Goal: Download file/media

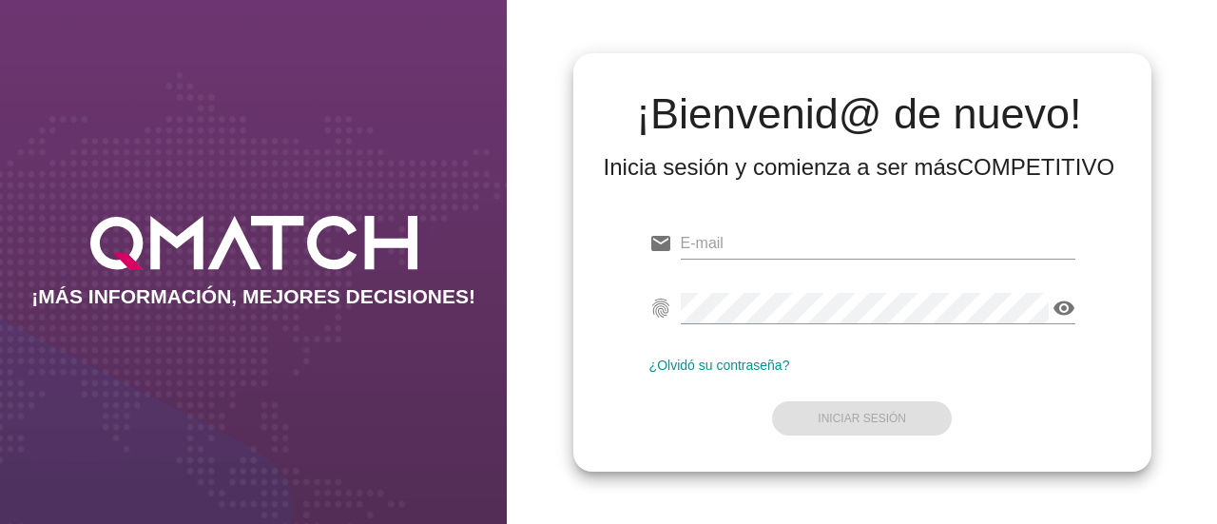
drag, startPoint x: 1097, startPoint y: 21, endPoint x: 1097, endPoint y: 34, distance: 13.3
click at [1097, 34] on div "¡Bienvenid@ de nuevo! Inicia sesión y comienza a ser más COMPETITIVO email fing…" at bounding box center [862, 262] width 710 height 524
click at [808, 236] on input "email" at bounding box center [878, 243] width 395 height 30
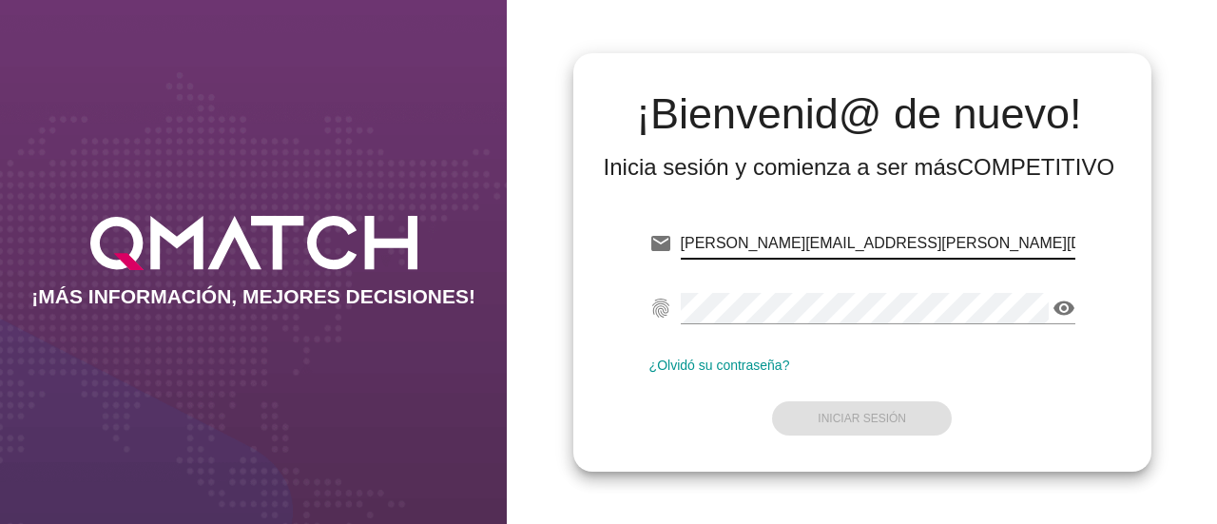
type input "[PERSON_NAME][EMAIL_ADDRESS][PERSON_NAME][DOMAIN_NAME]"
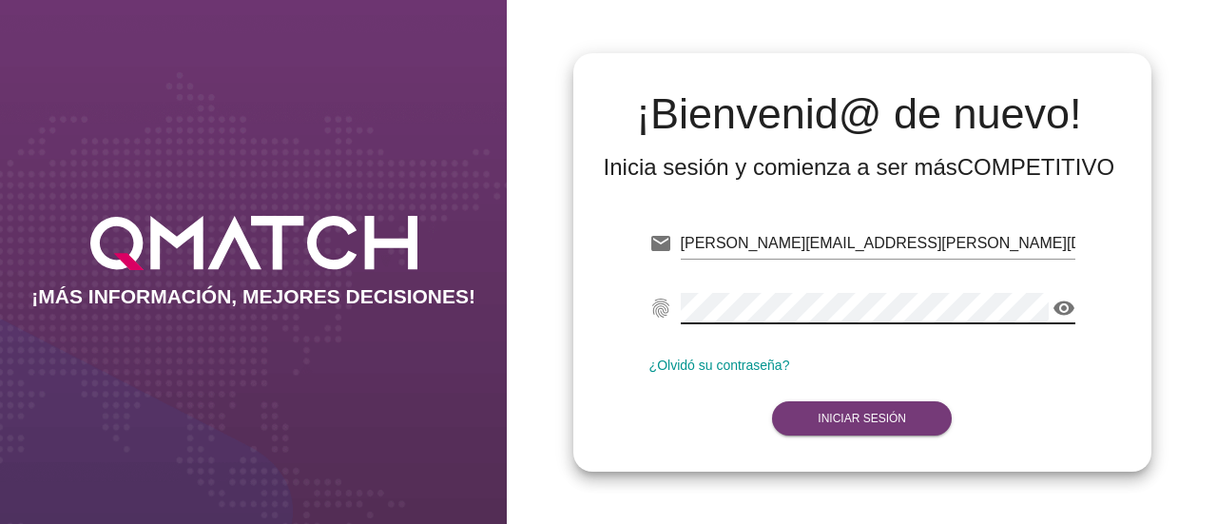
click at [843, 409] on button "Iniciar Sesión" at bounding box center [862, 418] width 180 height 34
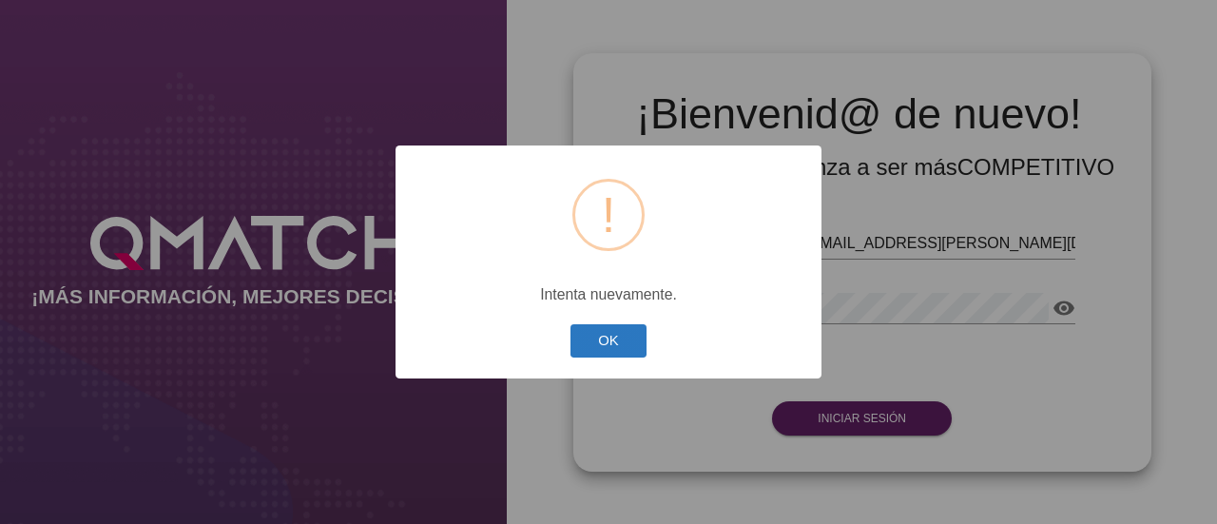
click at [620, 349] on button "OK" at bounding box center [609, 340] width 77 height 33
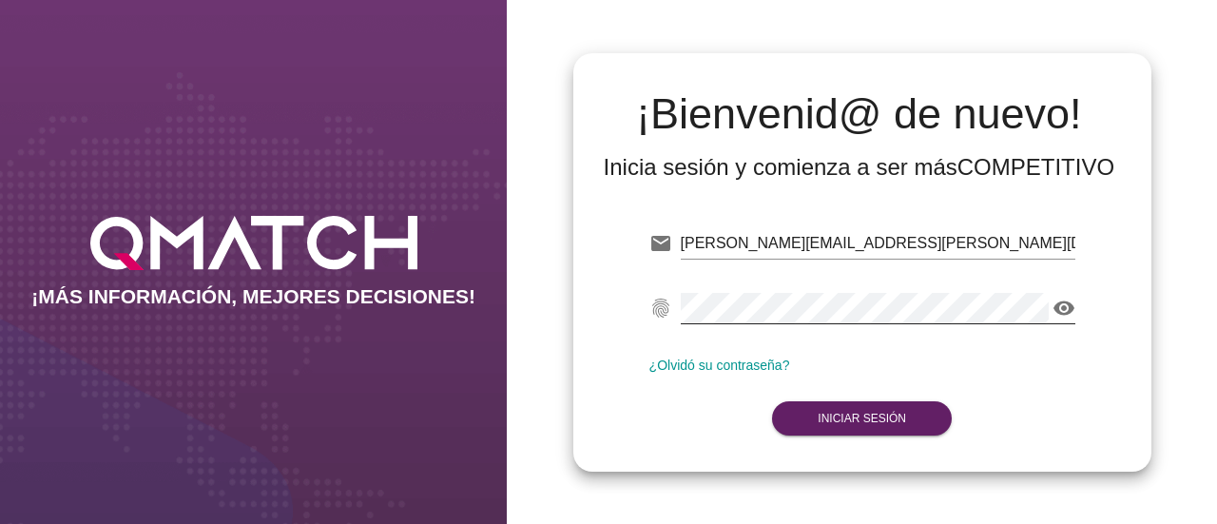
click at [1071, 305] on icon "visibility" at bounding box center [1064, 308] width 23 height 23
click at [882, 412] on strong "Iniciar Sesión" at bounding box center [862, 418] width 88 height 13
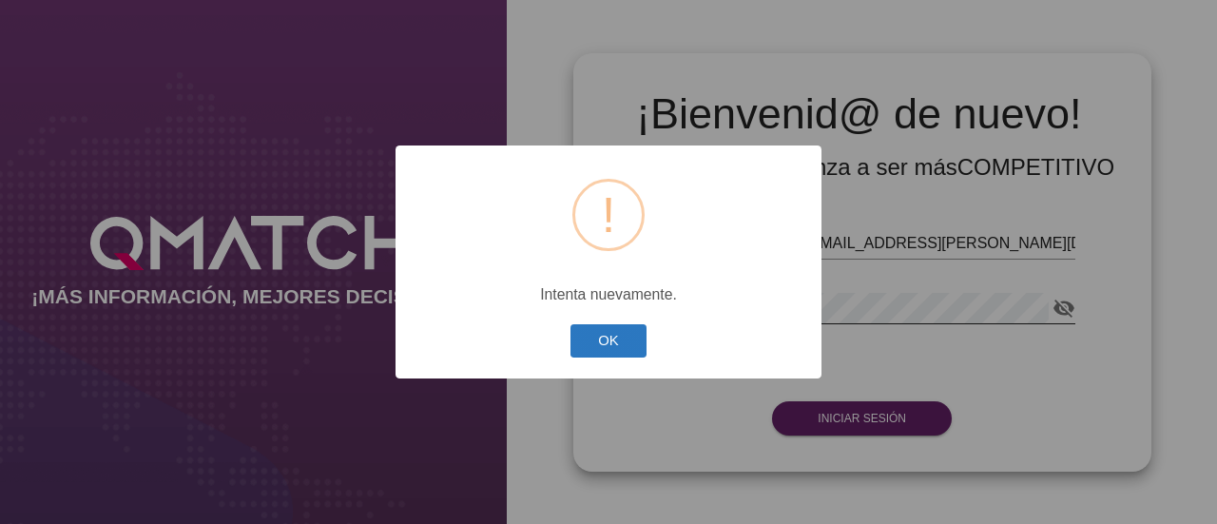
click at [633, 349] on button "OK" at bounding box center [609, 340] width 77 height 33
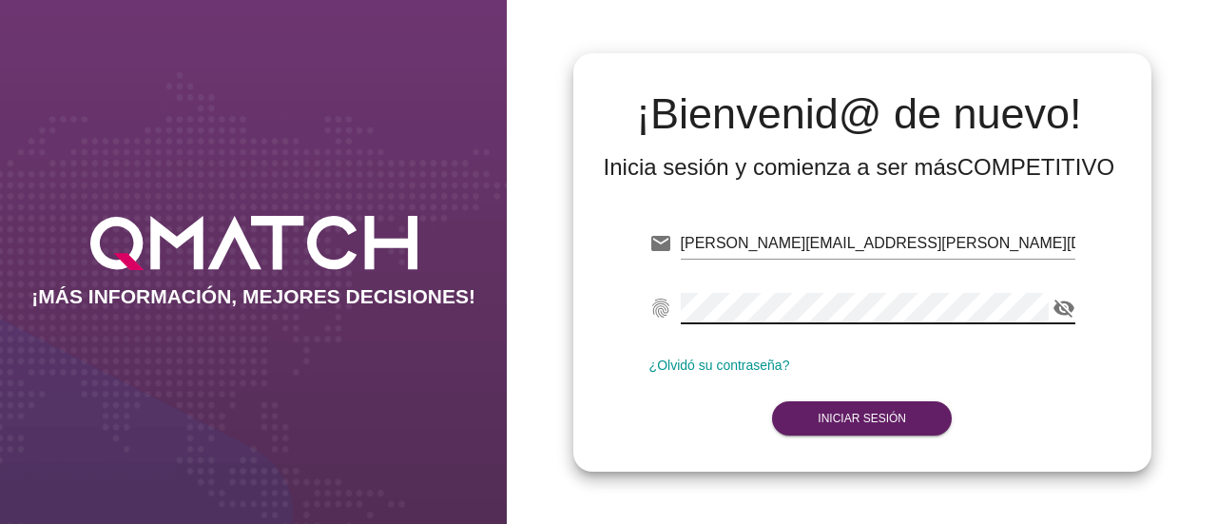
click at [628, 307] on div "email [PERSON_NAME][EMAIL_ADDRESS][PERSON_NAME][DOMAIN_NAME] fingerprint visibi…" at bounding box center [863, 327] width 548 height 259
click at [865, 414] on strong "Iniciar Sesión" at bounding box center [862, 418] width 88 height 13
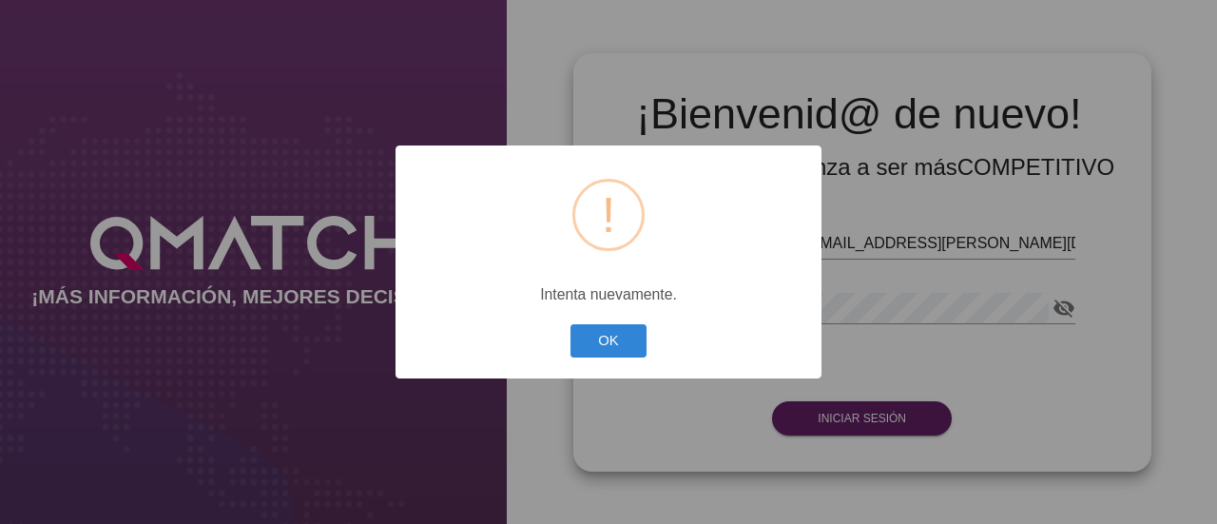
click at [577, 330] on button "OK" at bounding box center [609, 340] width 77 height 33
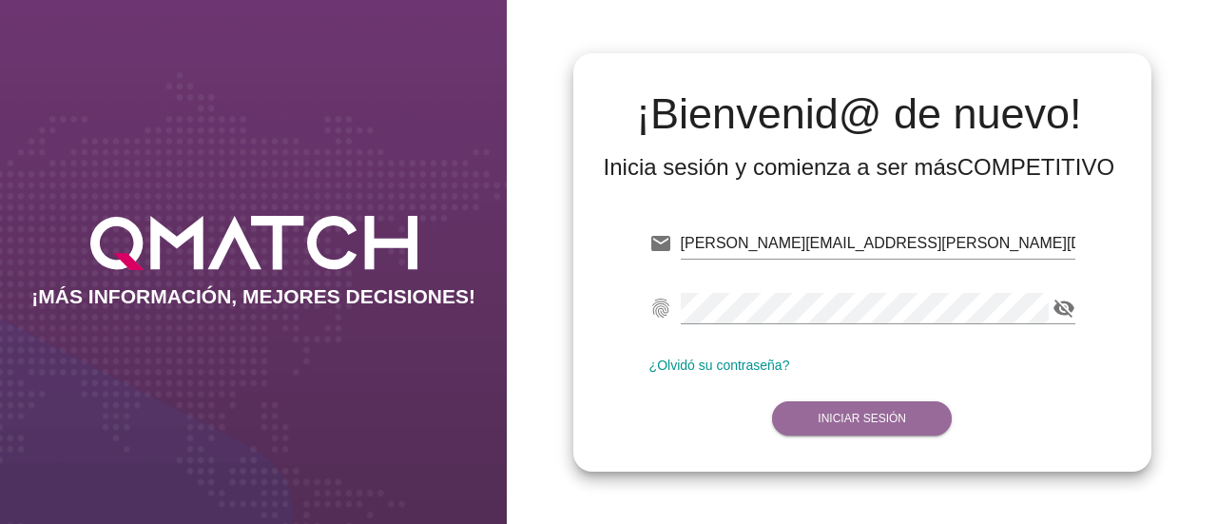
click at [808, 412] on button "Iniciar Sesión" at bounding box center [862, 418] width 180 height 34
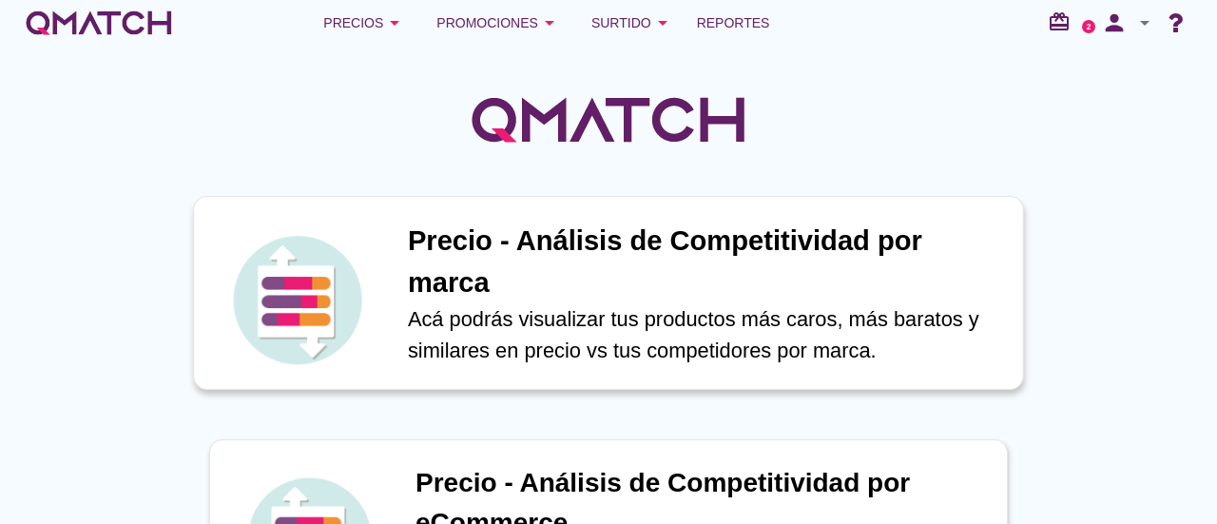
click at [591, 233] on h1 "Precio - Análisis de Competitividad por marca" at bounding box center [705, 262] width 595 height 83
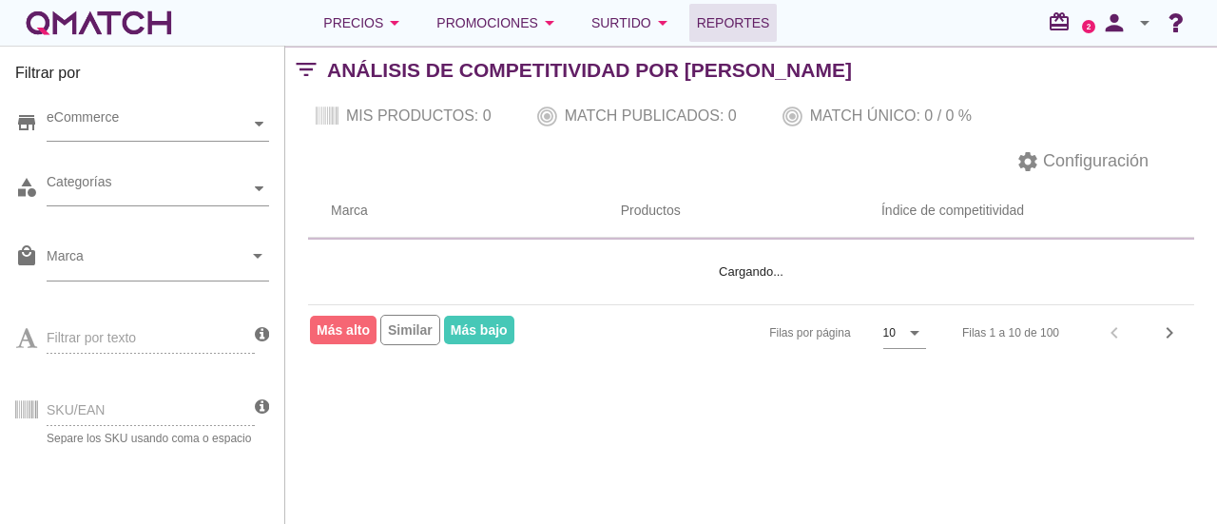
click at [729, 19] on span "Reportes" at bounding box center [733, 22] width 73 height 23
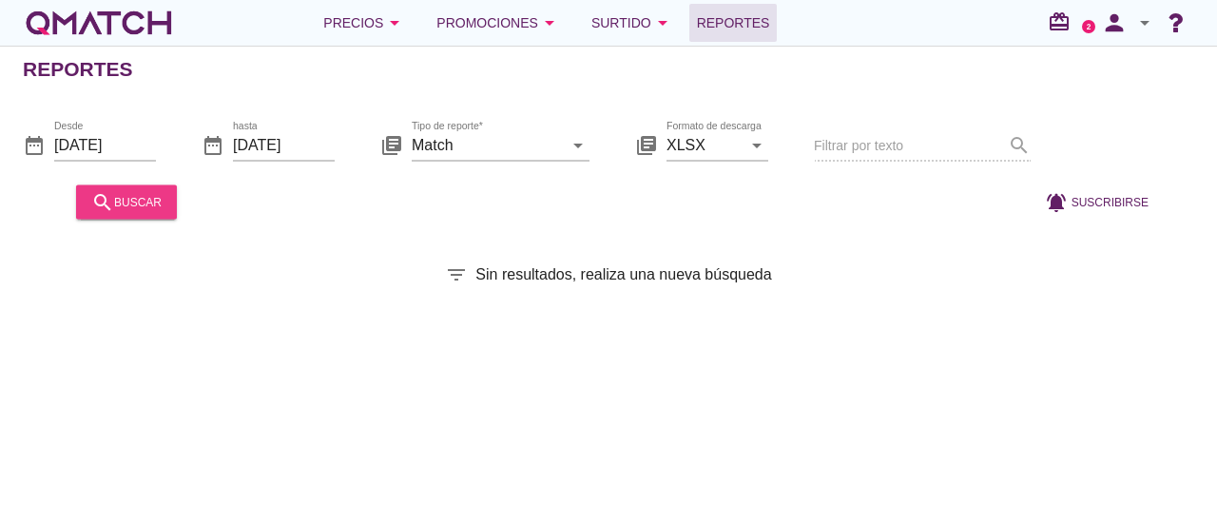
click at [145, 202] on div "search buscar" at bounding box center [126, 201] width 70 height 23
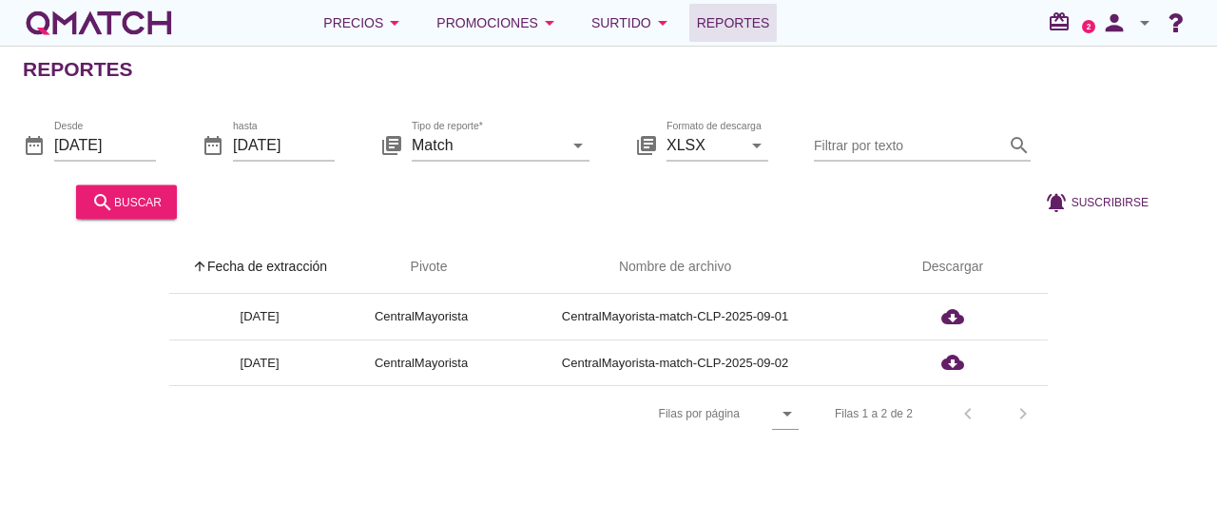
click at [281, 264] on th "arrow_upward Fecha de extracción" at bounding box center [259, 267] width 181 height 53
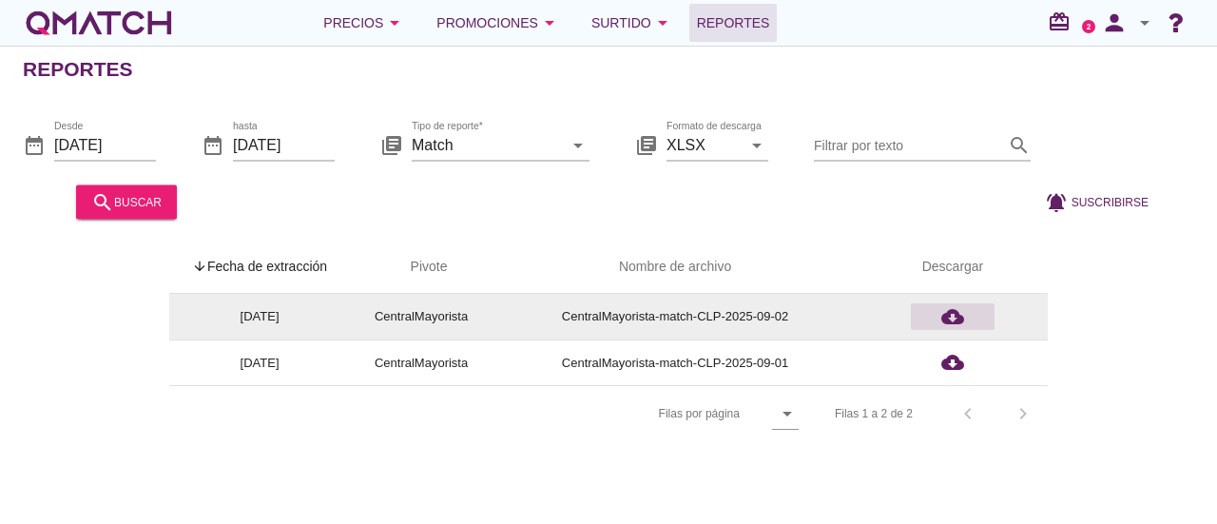
click at [960, 315] on icon "cloud_download" at bounding box center [952, 316] width 23 height 23
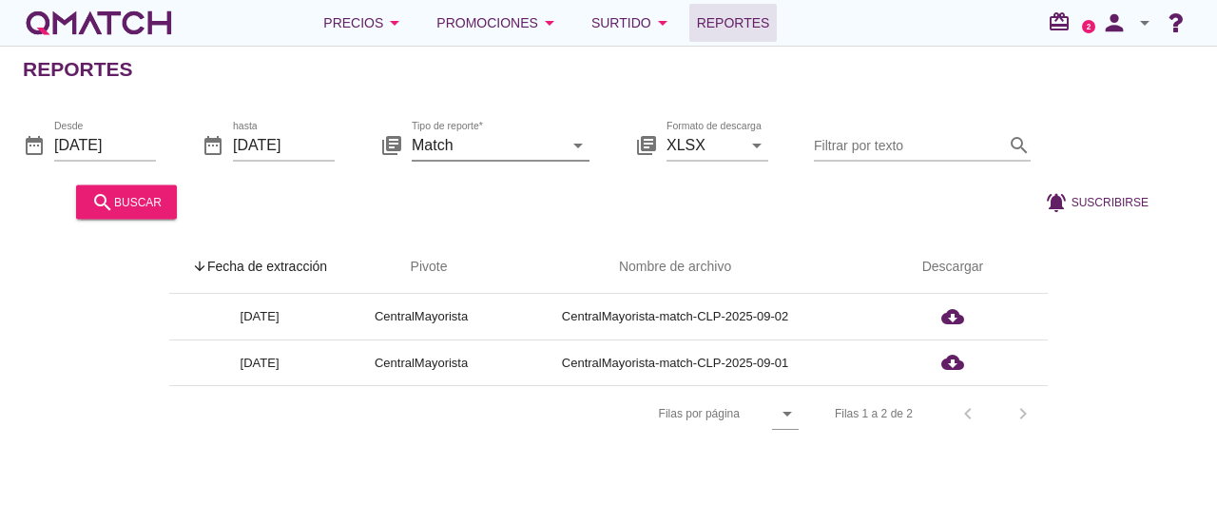
click at [504, 148] on input "Match" at bounding box center [487, 144] width 151 height 30
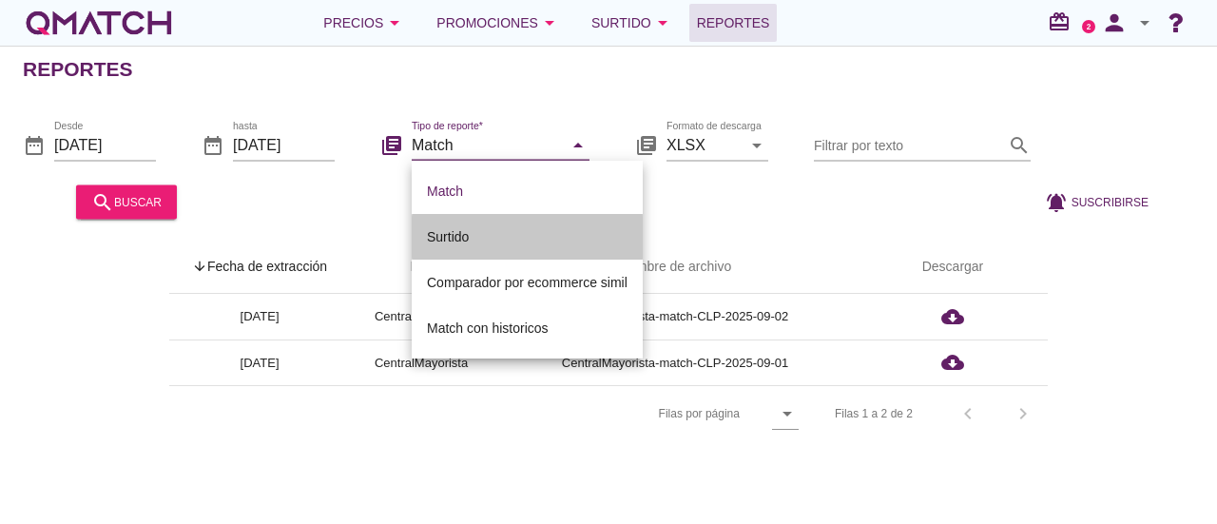
click at [477, 238] on div "Surtido" at bounding box center [527, 236] width 201 height 23
type input "Surtido"
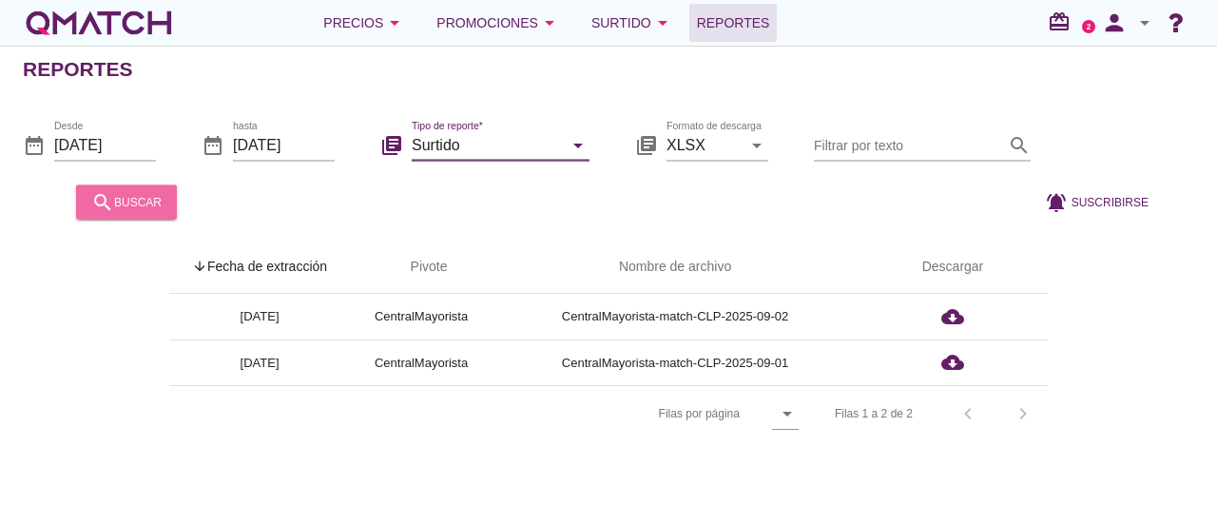
click at [139, 193] on div "search buscar" at bounding box center [126, 201] width 70 height 23
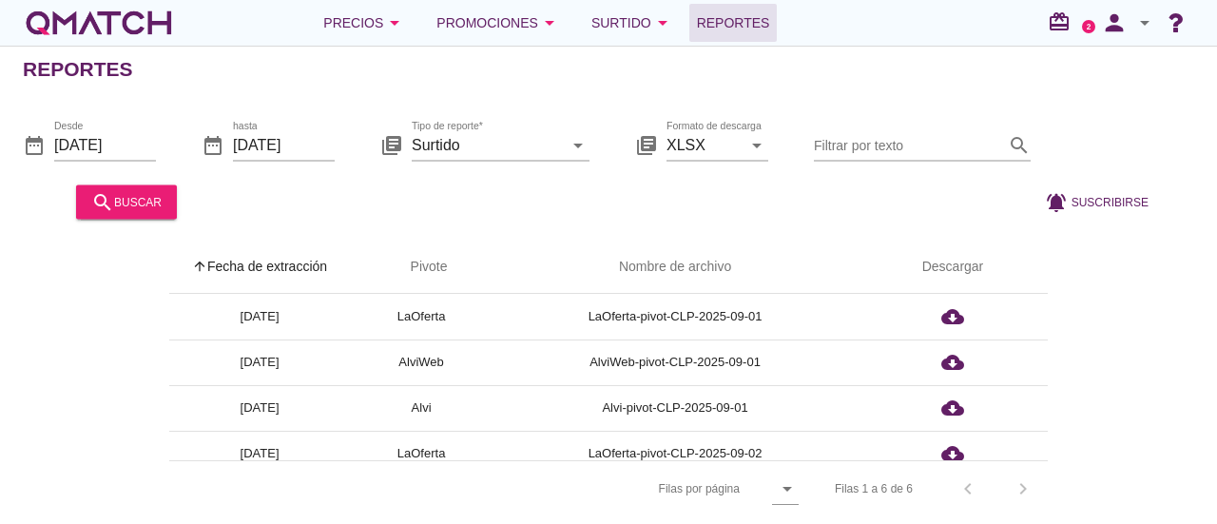
click at [315, 269] on th "arrow_upward Fecha de extracción" at bounding box center [259, 267] width 181 height 53
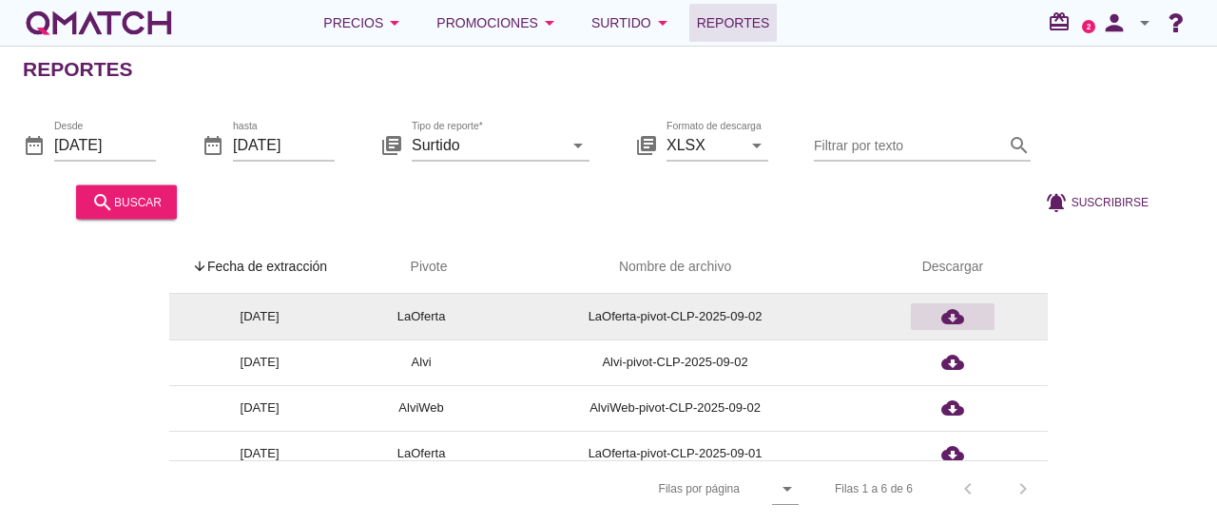
click at [956, 311] on icon "cloud_download" at bounding box center [952, 316] width 23 height 23
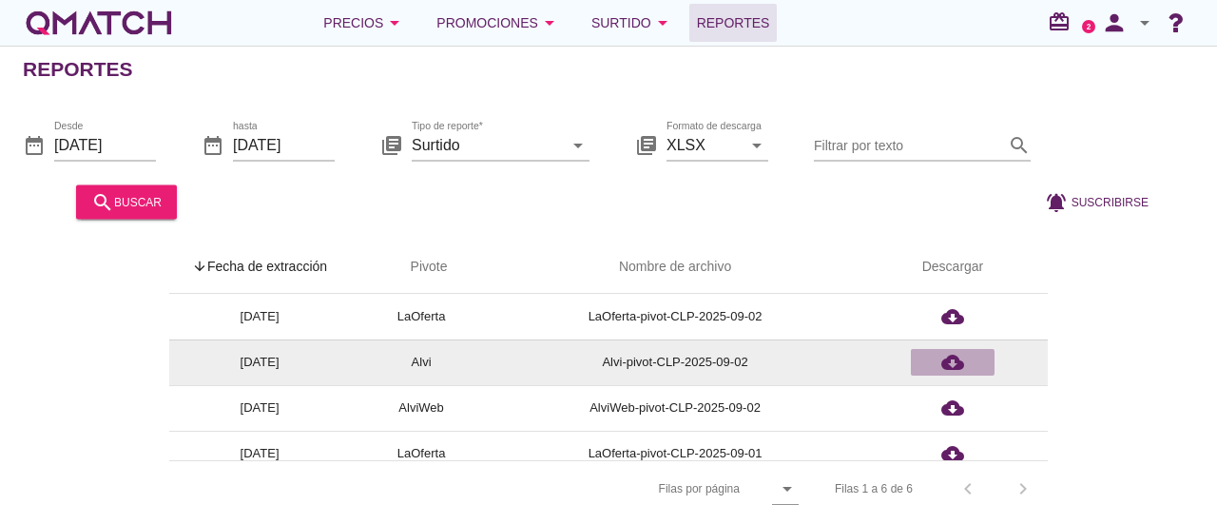
click at [959, 359] on icon "cloud_download" at bounding box center [952, 362] width 23 height 23
